Goal: Information Seeking & Learning: Learn about a topic

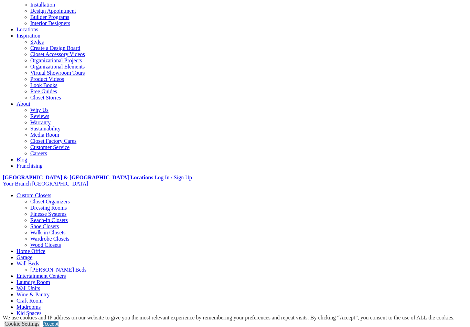
scroll to position [90, 0]
click at [30, 205] on link "Dressing Rooms" at bounding box center [48, 208] width 36 height 6
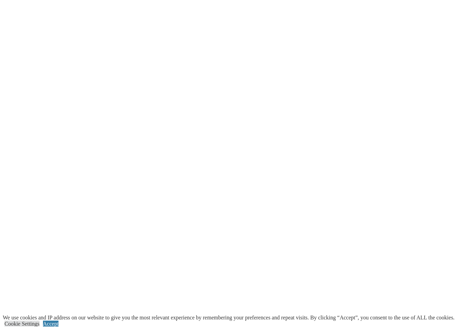
scroll to position [1193, 0]
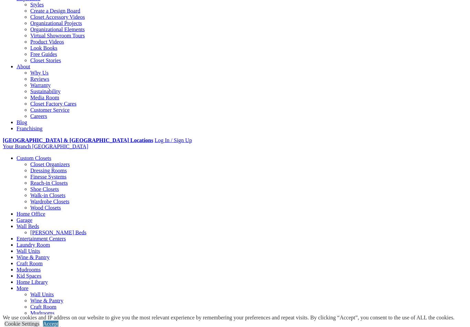
scroll to position [0, 0]
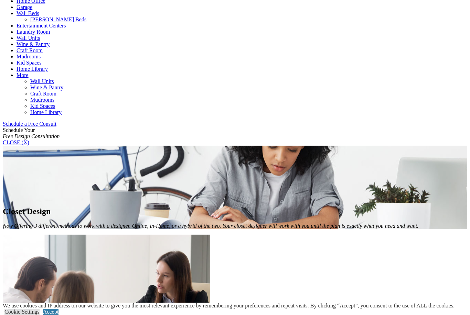
scroll to position [326, 0]
